Goal: Task Accomplishment & Management: Manage account settings

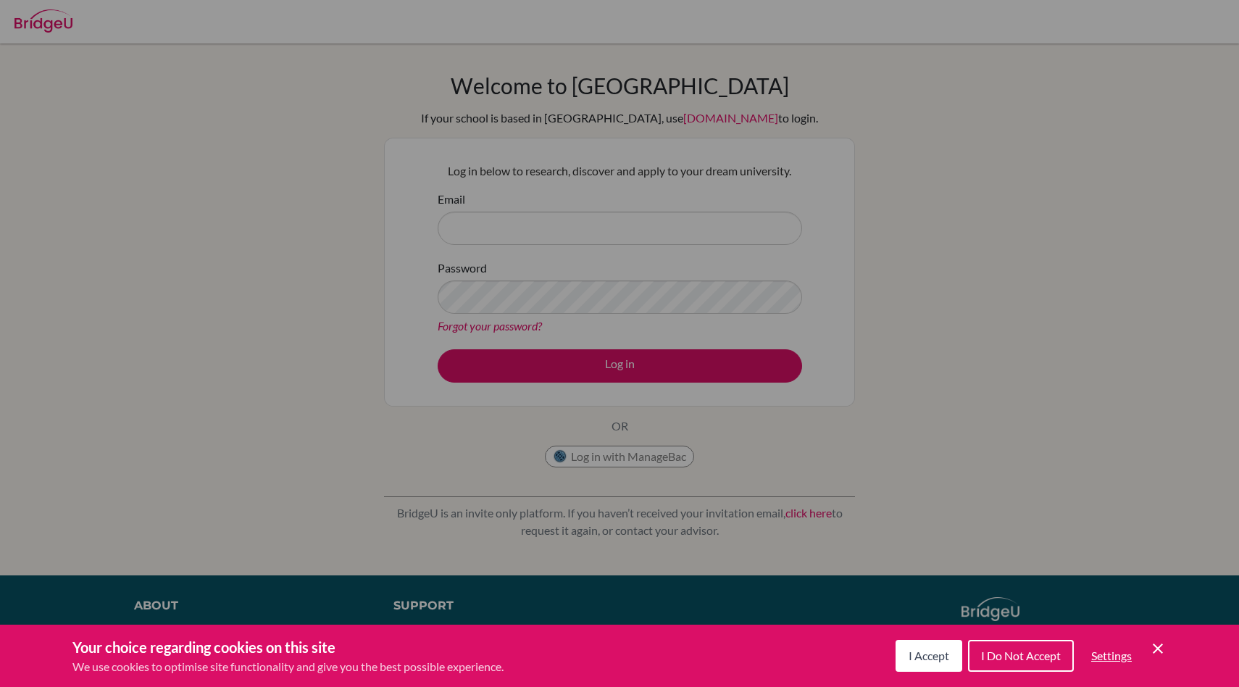
click at [934, 676] on div "Your choice regarding cookies on this site We use cookies to optimise site func…" at bounding box center [619, 655] width 1239 height 62
click at [932, 657] on span "I Accept" at bounding box center [928, 655] width 41 height 14
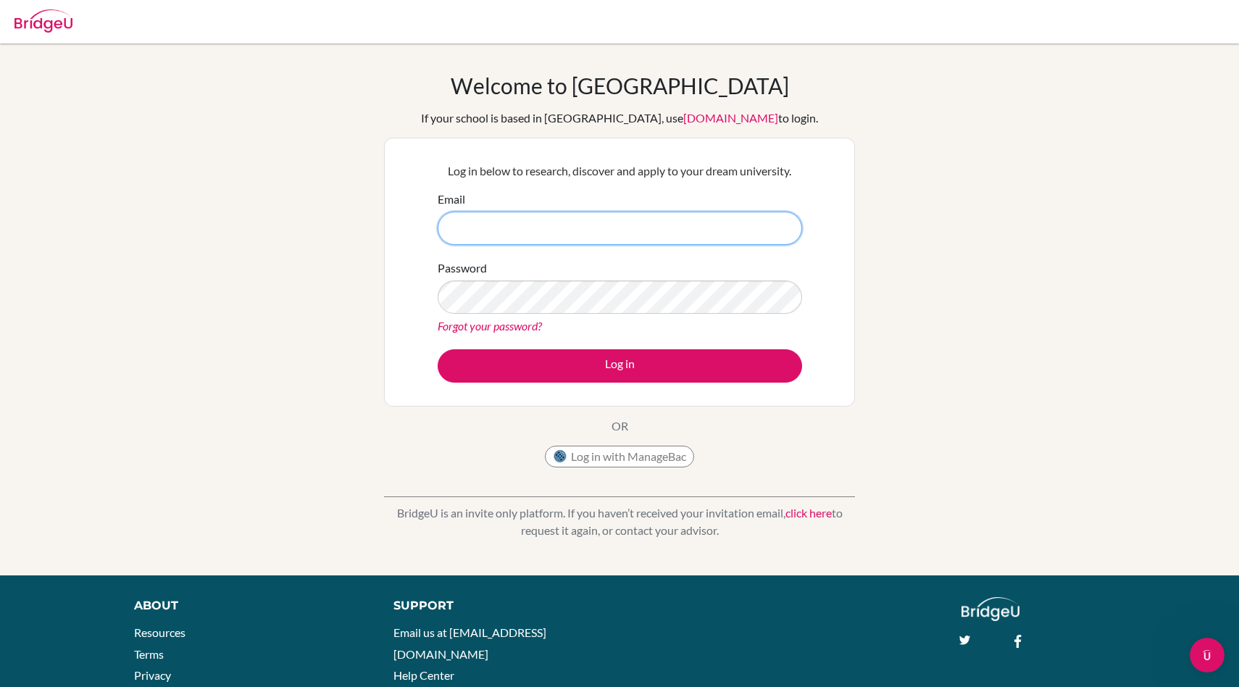
click at [618, 215] on input "Email" at bounding box center [620, 228] width 364 height 33
click at [466, 227] on input "en.ckaizer@gmail.com" at bounding box center [620, 228] width 364 height 33
type input "2629@horizon.ac.jp"
click at [438, 349] on button "Log in" at bounding box center [620, 365] width 364 height 33
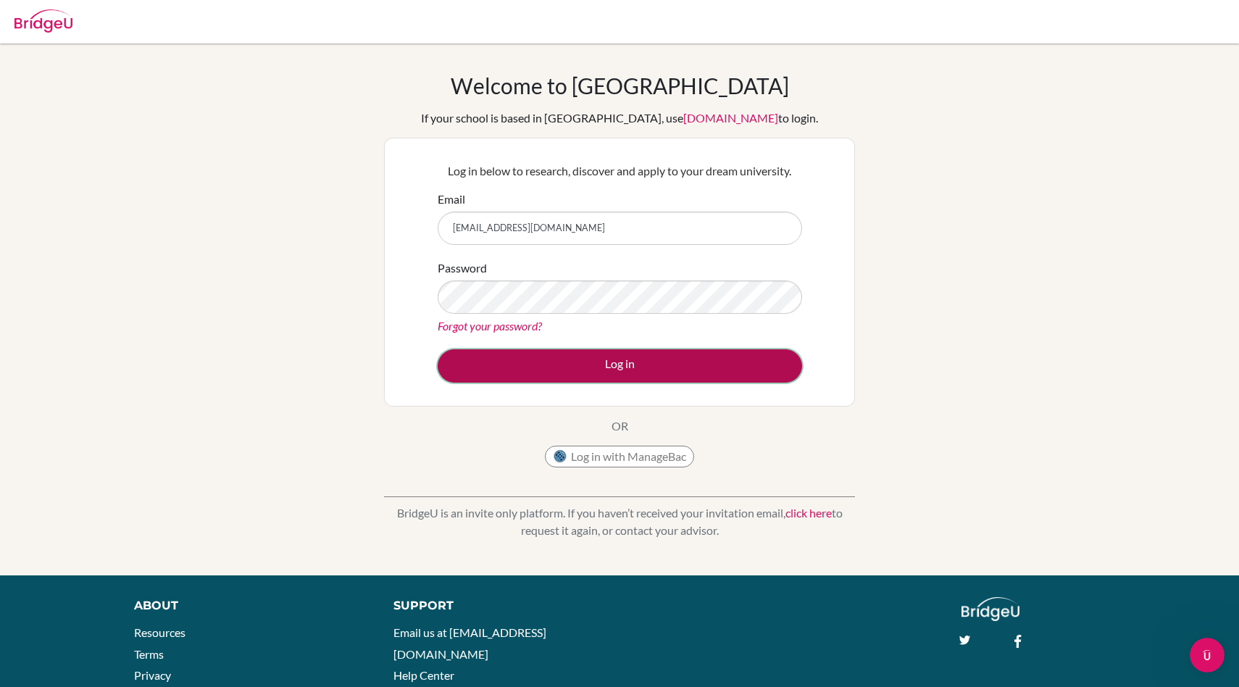
click at [539, 359] on button "Log in" at bounding box center [620, 365] width 364 height 33
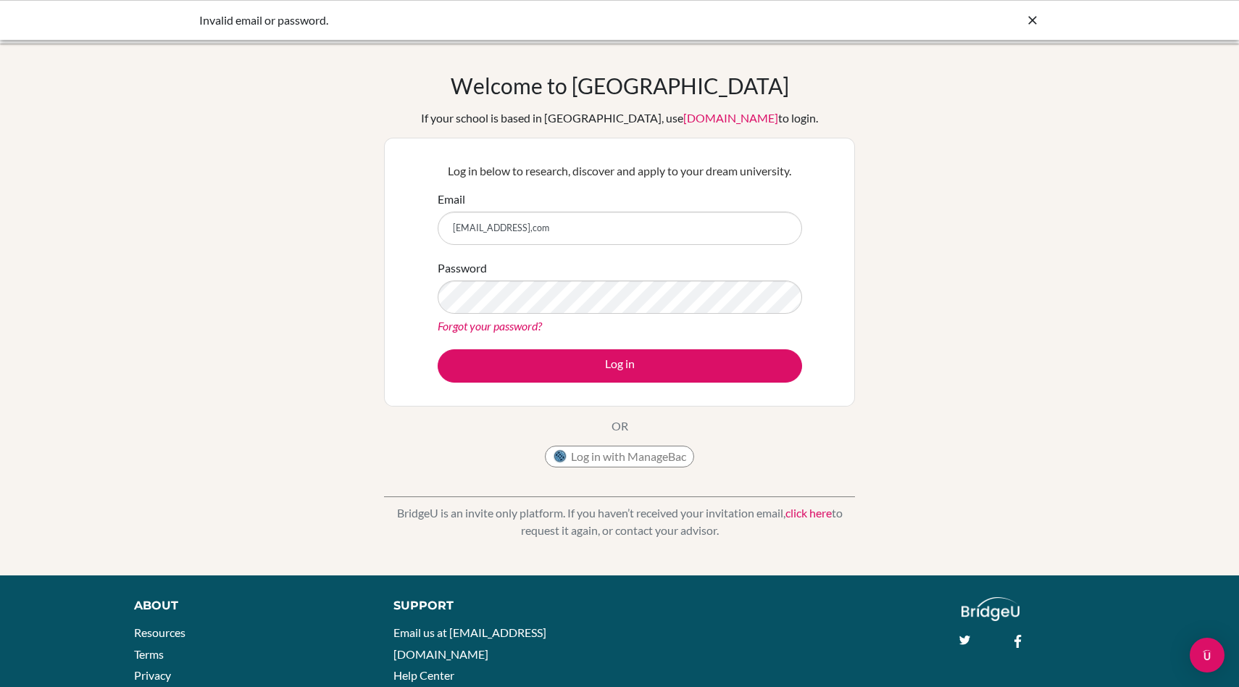
type input "en.ckaizer@gmail,com"
click at [438, 349] on button "Log in" at bounding box center [620, 365] width 364 height 33
click at [592, 451] on button "Log in with ManageBac" at bounding box center [619, 456] width 149 height 22
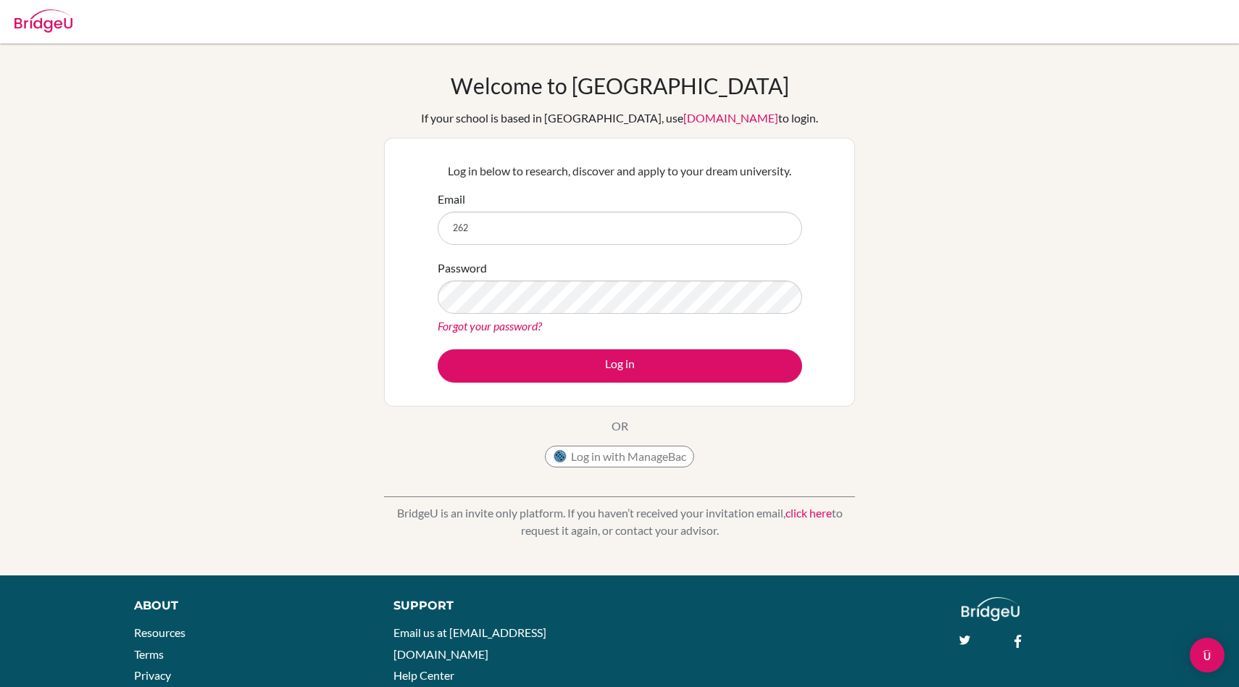
type input "[EMAIL_ADDRESS][DOMAIN_NAME]"
click at [438, 349] on button "Log in" at bounding box center [620, 365] width 364 height 33
click at [643, 464] on button "Log in with ManageBac" at bounding box center [619, 456] width 149 height 22
click at [643, 459] on button "Log in with ManageBac" at bounding box center [619, 456] width 149 height 22
type input "[EMAIL_ADDRESS][DOMAIN_NAME]"
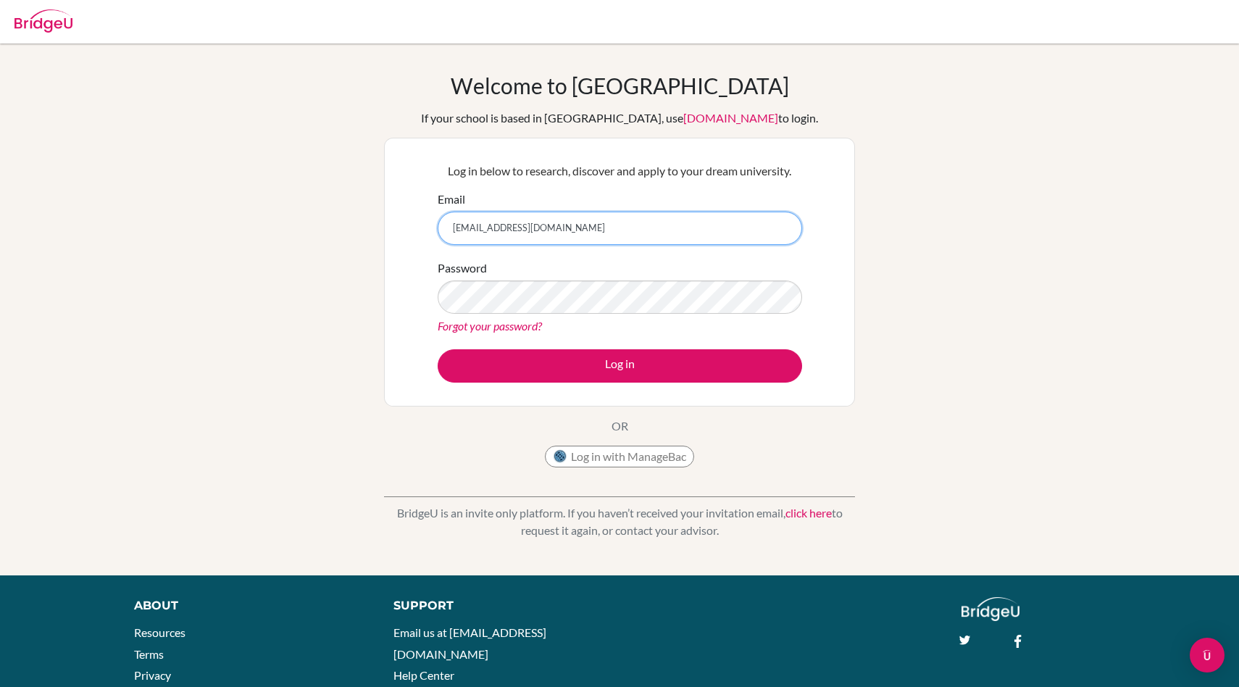
click at [438, 349] on button "Log in" at bounding box center [620, 365] width 364 height 33
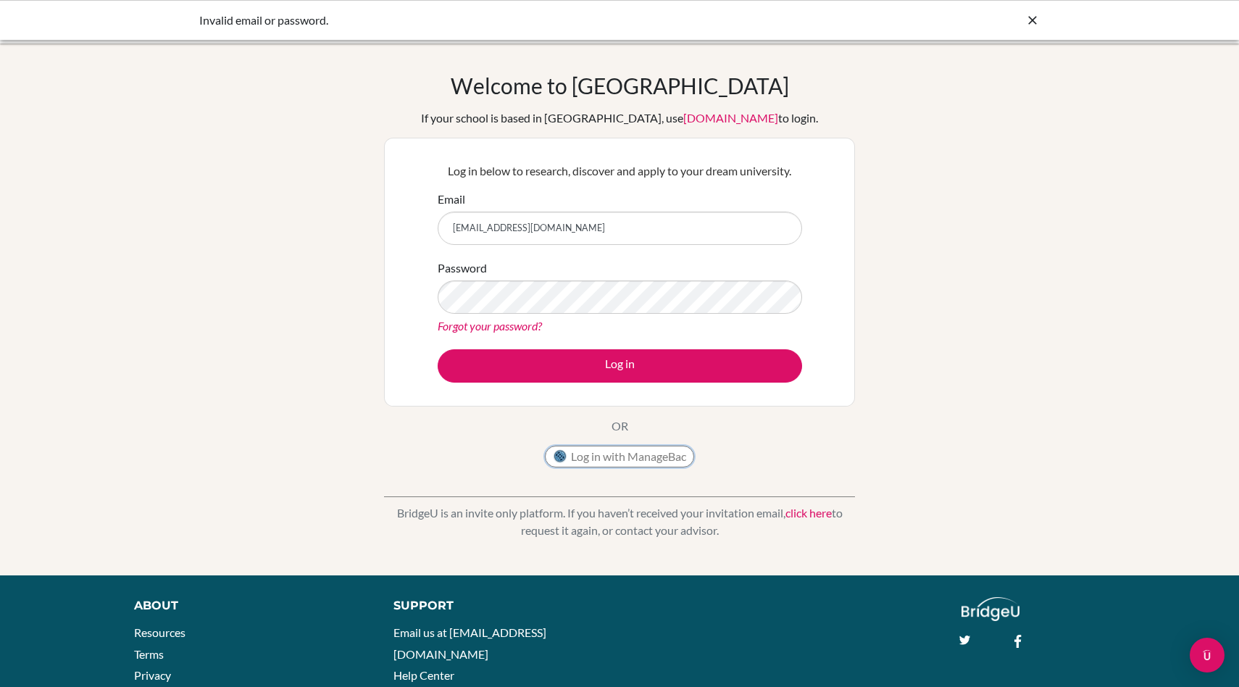
click at [640, 460] on button "Log in with ManageBac" at bounding box center [619, 456] width 149 height 22
click at [628, 472] on div "Log in with ManageBac" at bounding box center [619, 459] width 149 height 29
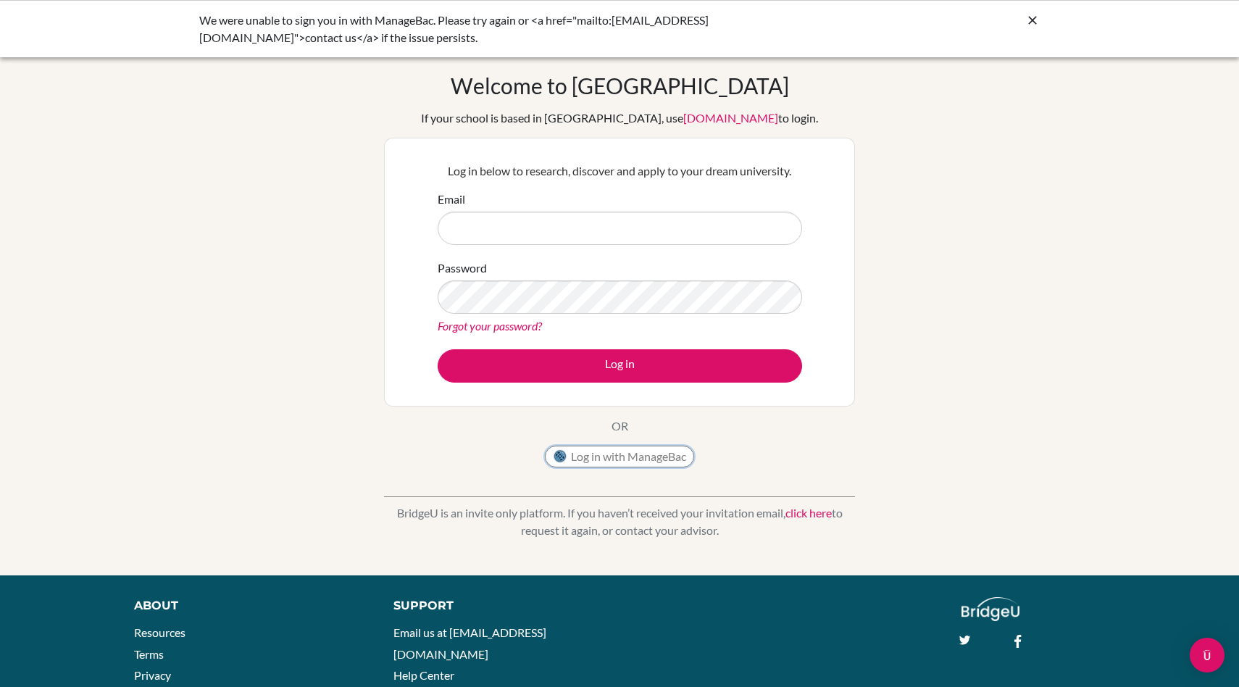
click at [632, 454] on button "Log in with ManageBac" at bounding box center [619, 456] width 149 height 22
click at [640, 461] on button "Log in with ManageBac" at bounding box center [619, 456] width 149 height 22
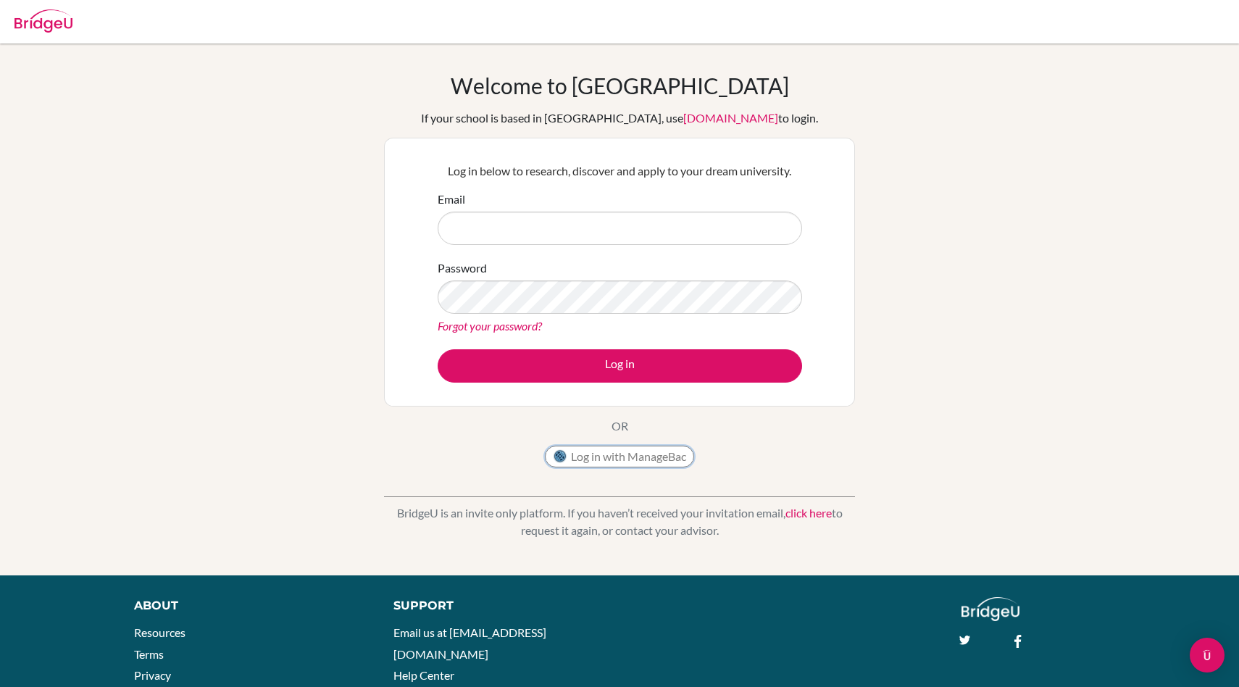
click at [598, 459] on button "Log in with ManageBac" at bounding box center [619, 456] width 149 height 22
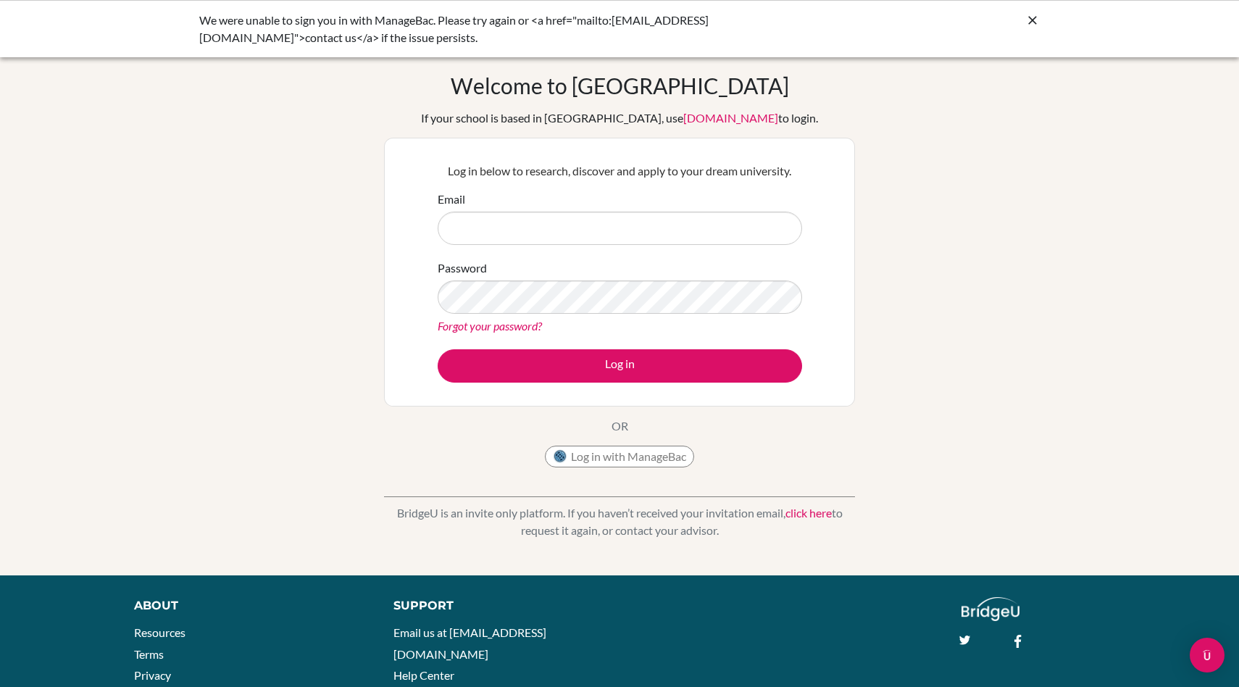
click at [466, 218] on input "Email" at bounding box center [620, 228] width 364 height 33
type input "[EMAIL_ADDRESS][DOMAIN_NAME]"
click at [438, 349] on button "Log in" at bounding box center [620, 365] width 364 height 33
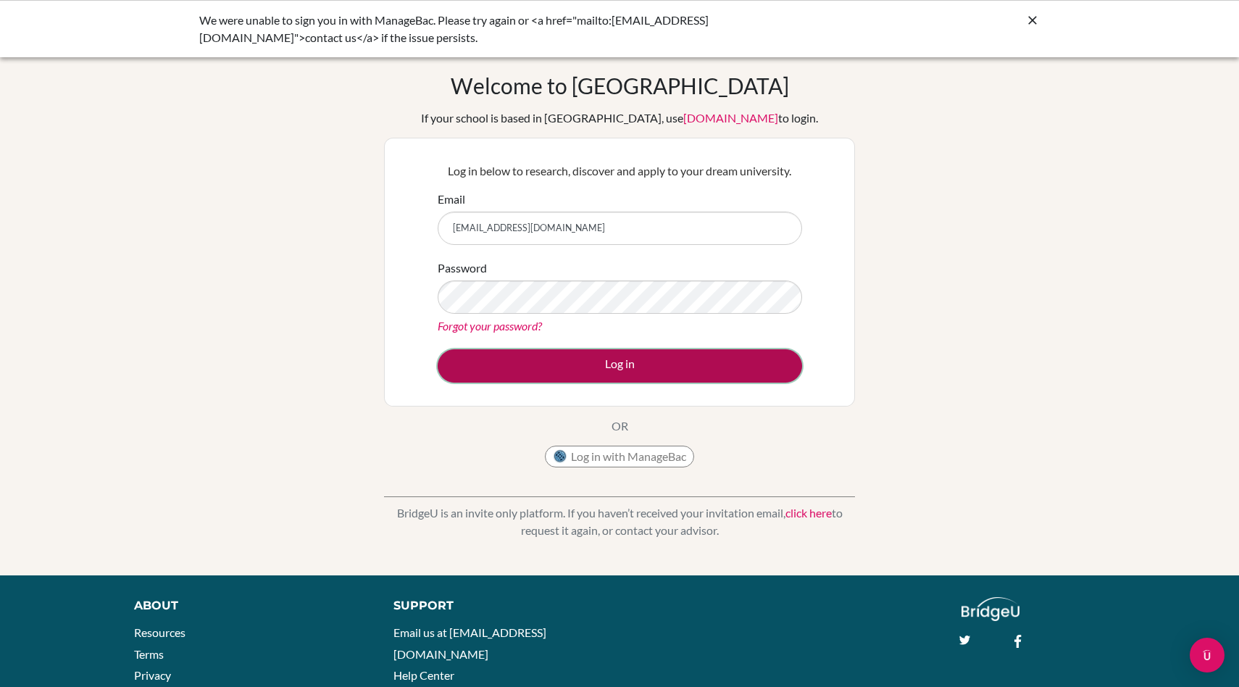
click at [591, 352] on button "Log in" at bounding box center [620, 365] width 364 height 33
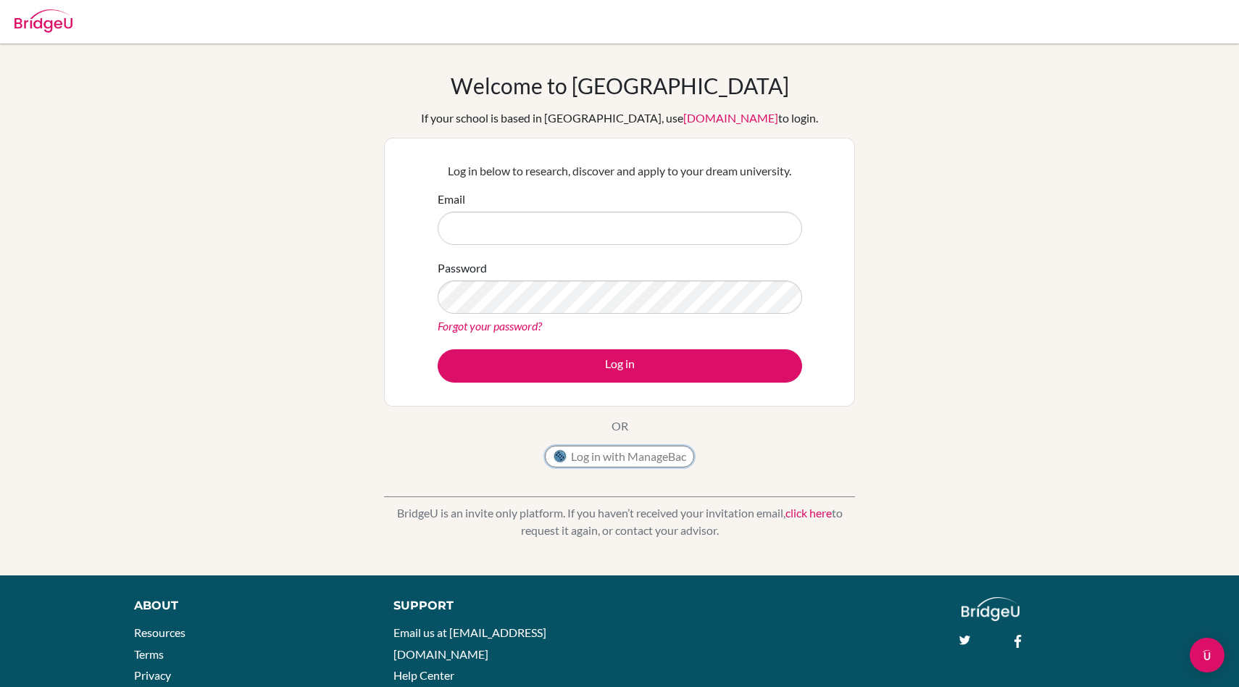
click at [635, 464] on button "Log in with ManageBac" at bounding box center [619, 456] width 149 height 22
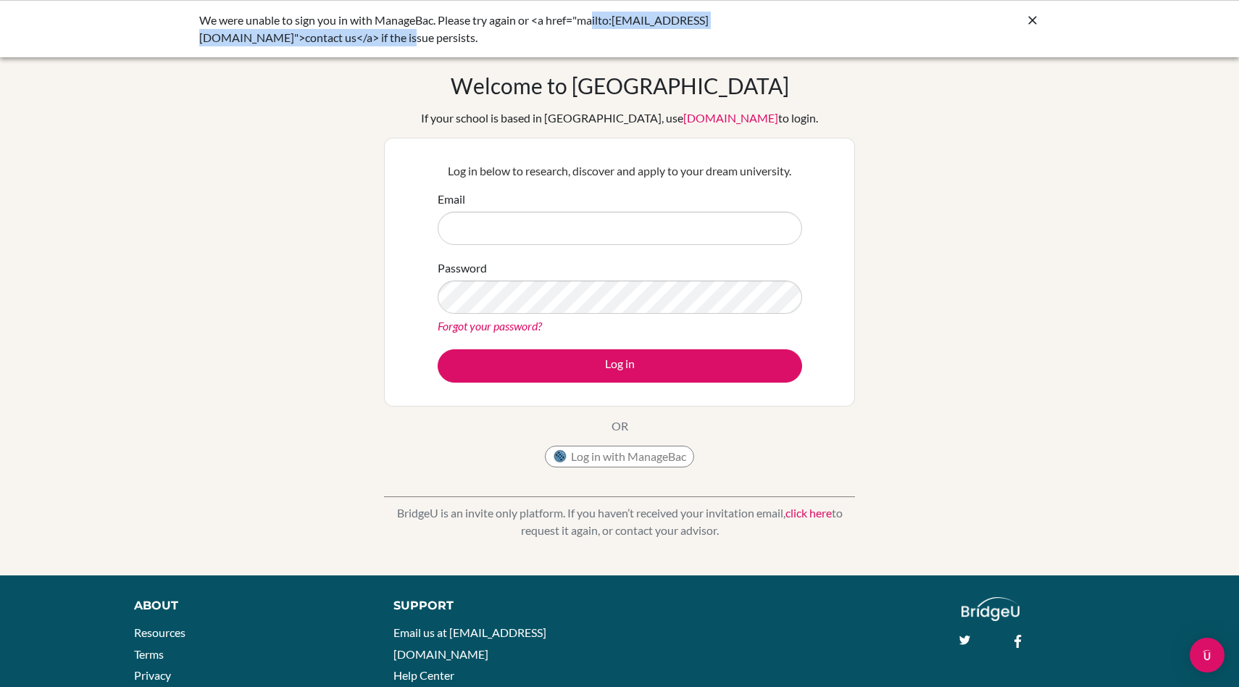
drag, startPoint x: 538, startPoint y: 30, endPoint x: 596, endPoint y: 20, distance: 58.8
click at [596, 20] on div "We were unable to sign you in with ManageBac. Please try again or <a href="mail…" at bounding box center [510, 29] width 623 height 35
click at [659, 451] on button "Log in with ManageBac" at bounding box center [619, 456] width 149 height 22
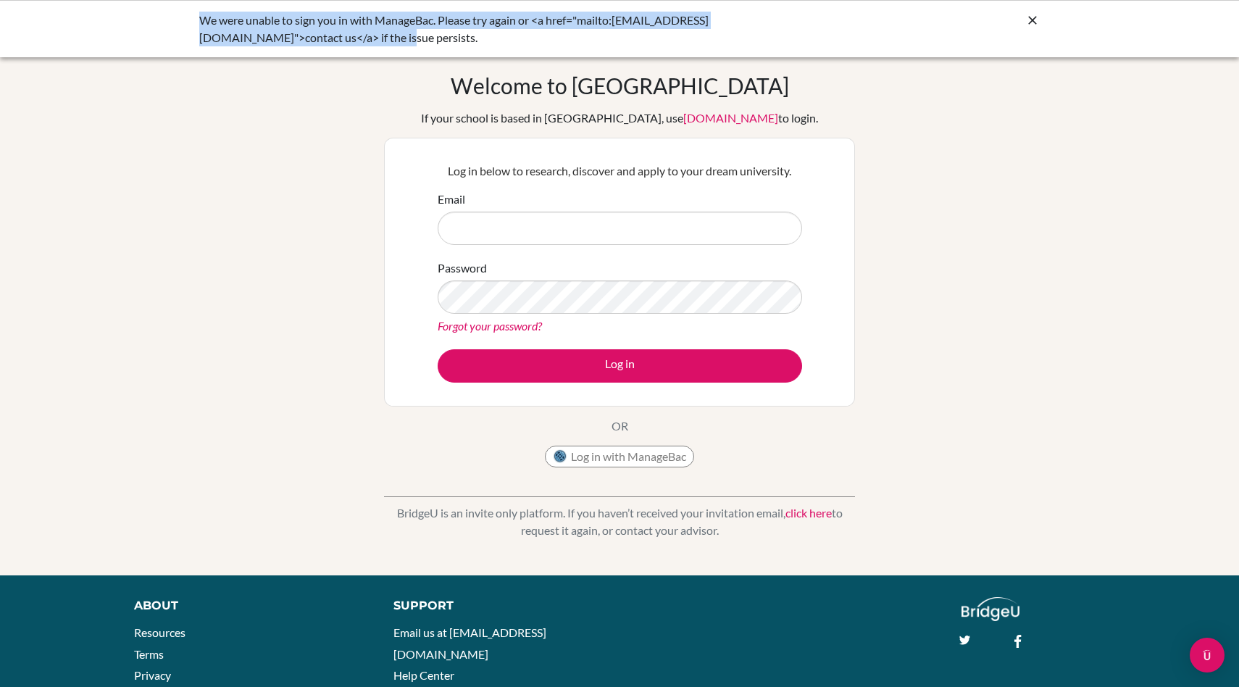
drag, startPoint x: 198, startPoint y: 15, endPoint x: 285, endPoint y: 41, distance: 89.8
click at [285, 41] on div "We were unable to sign you in with ManageBac. Please try again or <a href="mail…" at bounding box center [510, 29] width 623 height 35
copy div "We were unable to sign you in with ManageBac. Please try again or <a href="mail…"
click at [246, 27] on div "We were unable to sign you in with ManageBac. Please try again or <a href="mail…" at bounding box center [510, 29] width 623 height 35
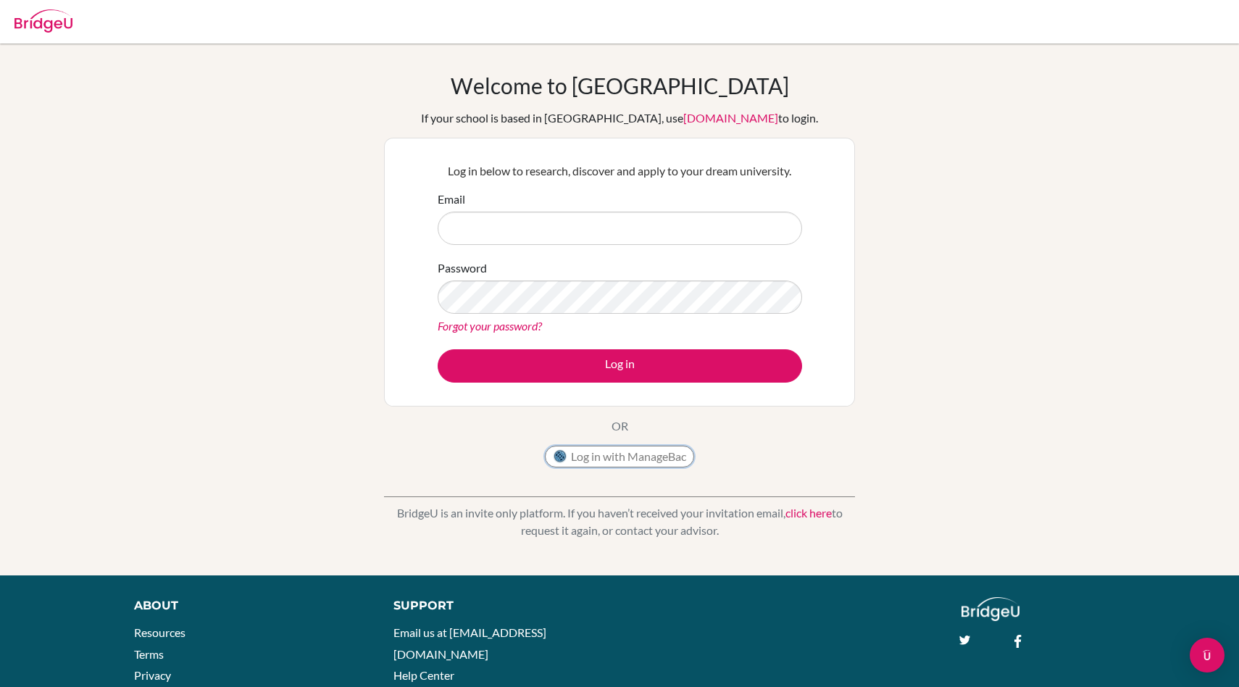
click at [661, 448] on button "Log in with ManageBac" at bounding box center [619, 456] width 149 height 22
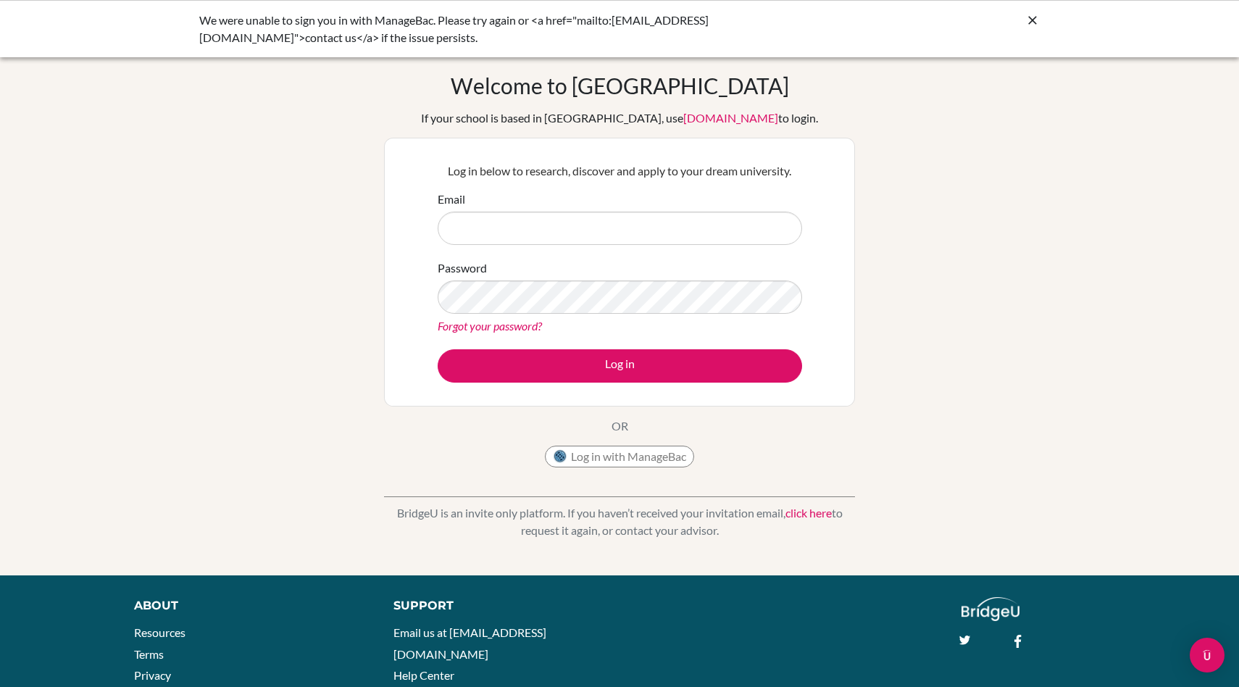
click at [1012, 206] on div "Welcome to [GEOGRAPHIC_DATA] If your school is based in [GEOGRAPHIC_DATA], use …" at bounding box center [619, 309] width 1239 height 474
